Goal: Download file/media

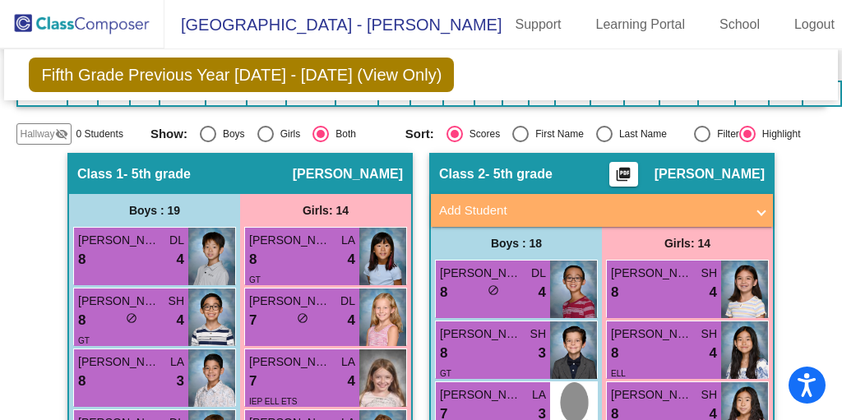
scroll to position [274, 0]
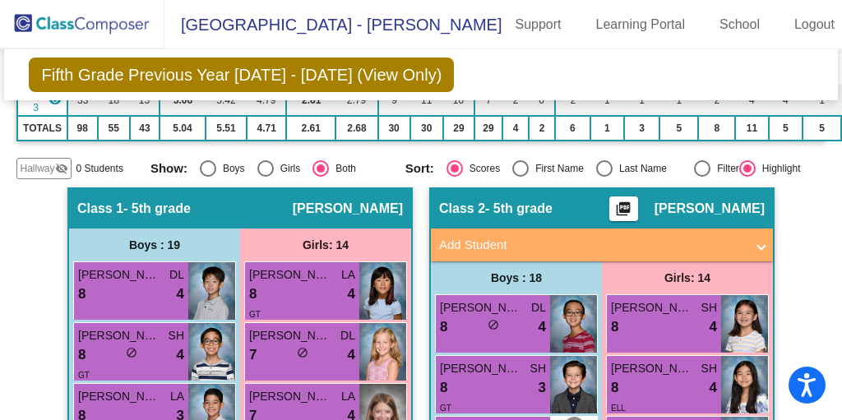
click at [634, 201] on mat-icon "picture_as_pdf" at bounding box center [624, 212] width 20 height 23
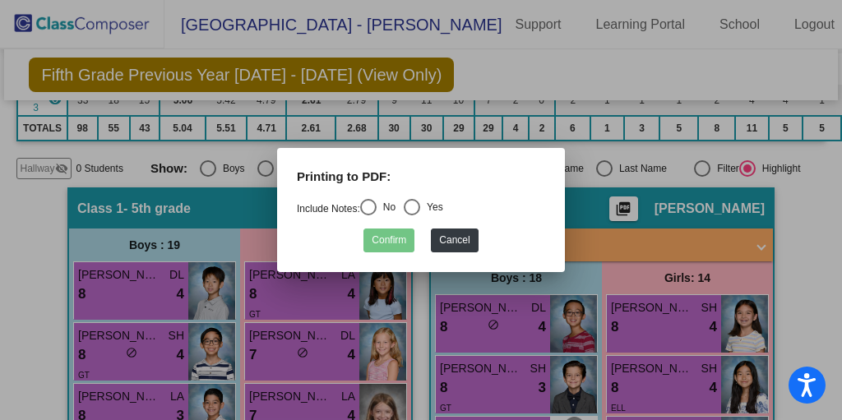
click at [377, 207] on div "Select an option" at bounding box center [368, 207] width 16 height 16
click at [369, 216] on input "No" at bounding box center [368, 216] width 1 height 1
radio input "true"
click at [395, 247] on button "Confirm" at bounding box center [389, 241] width 51 height 24
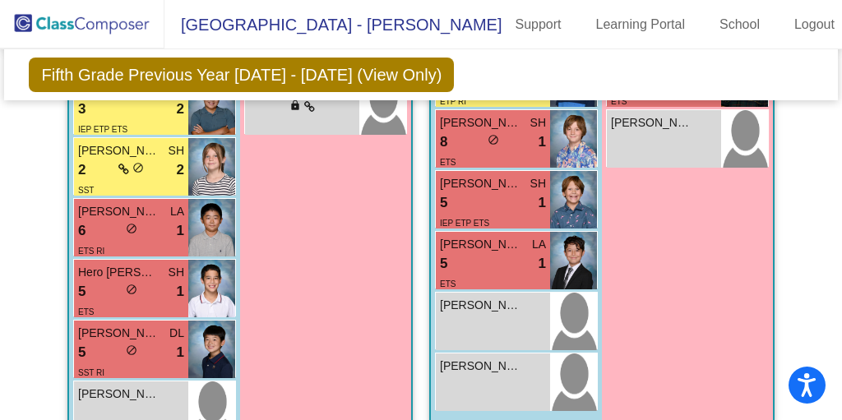
scroll to position [1316, 0]
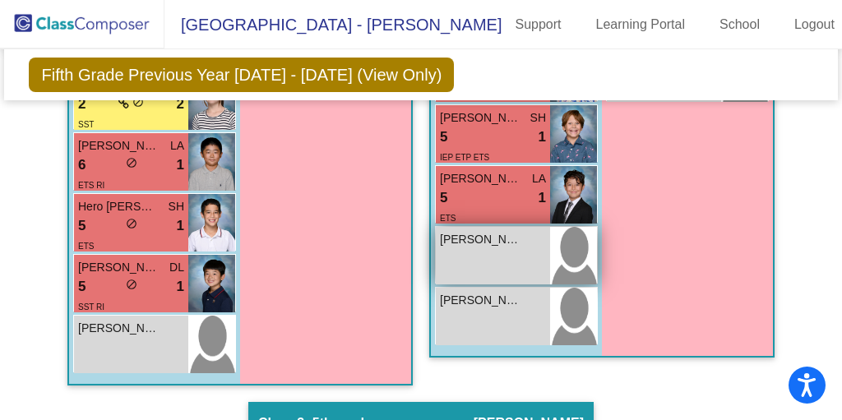
click at [466, 231] on span "[PERSON_NAME]" at bounding box center [481, 239] width 82 height 17
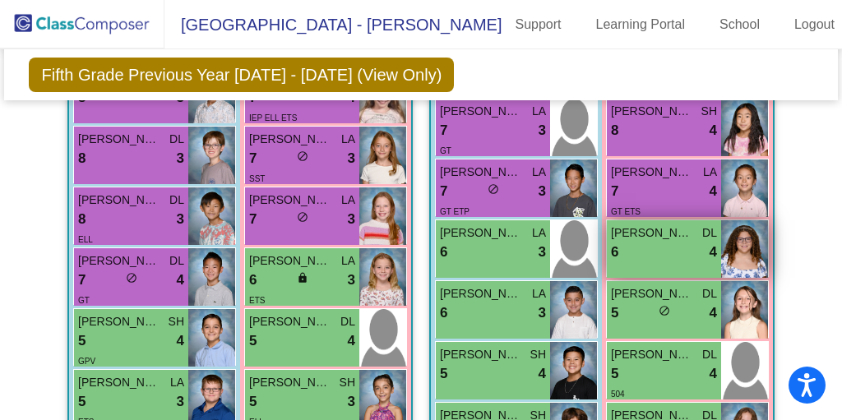
scroll to position [263, 0]
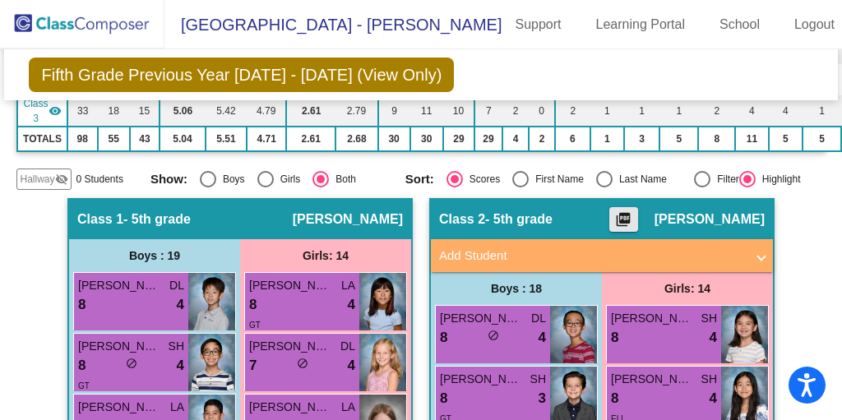
click at [634, 211] on mat-icon "picture_as_pdf" at bounding box center [624, 222] width 20 height 23
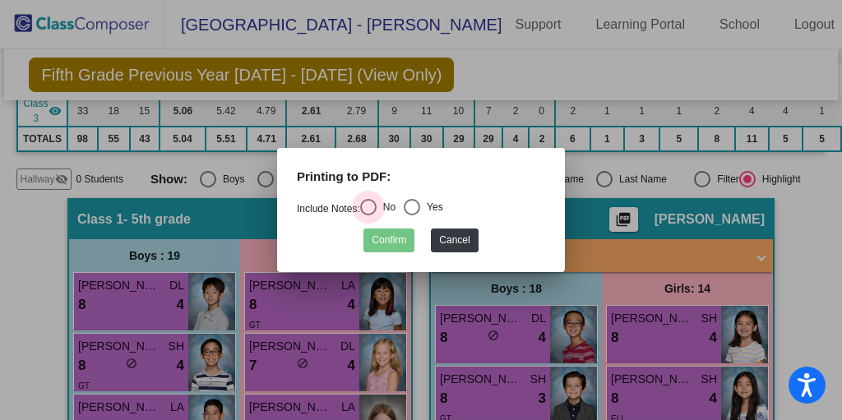
click at [374, 210] on div "Select an option" at bounding box center [368, 207] width 16 height 16
click at [369, 216] on input "No" at bounding box center [368, 216] width 1 height 1
radio input "true"
click at [386, 242] on button "Confirm" at bounding box center [389, 241] width 51 height 24
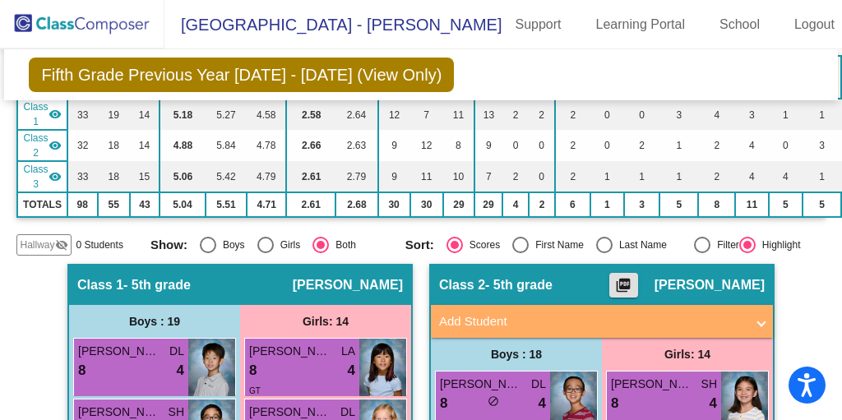
scroll to position [0, 0]
